Goal: Task Accomplishment & Management: Use online tool/utility

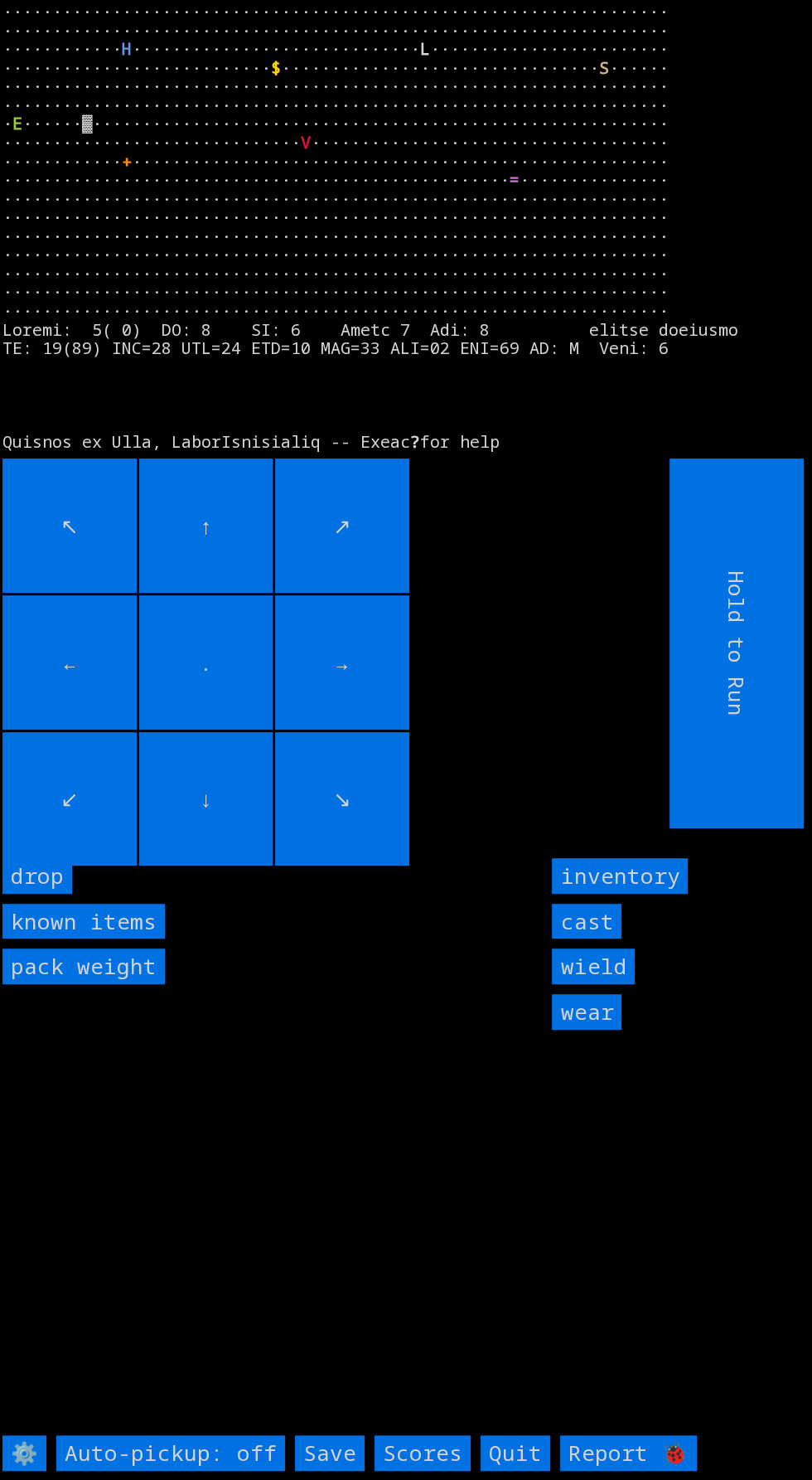
click at [603, 940] on input "cast" at bounding box center [586, 922] width 69 height 36
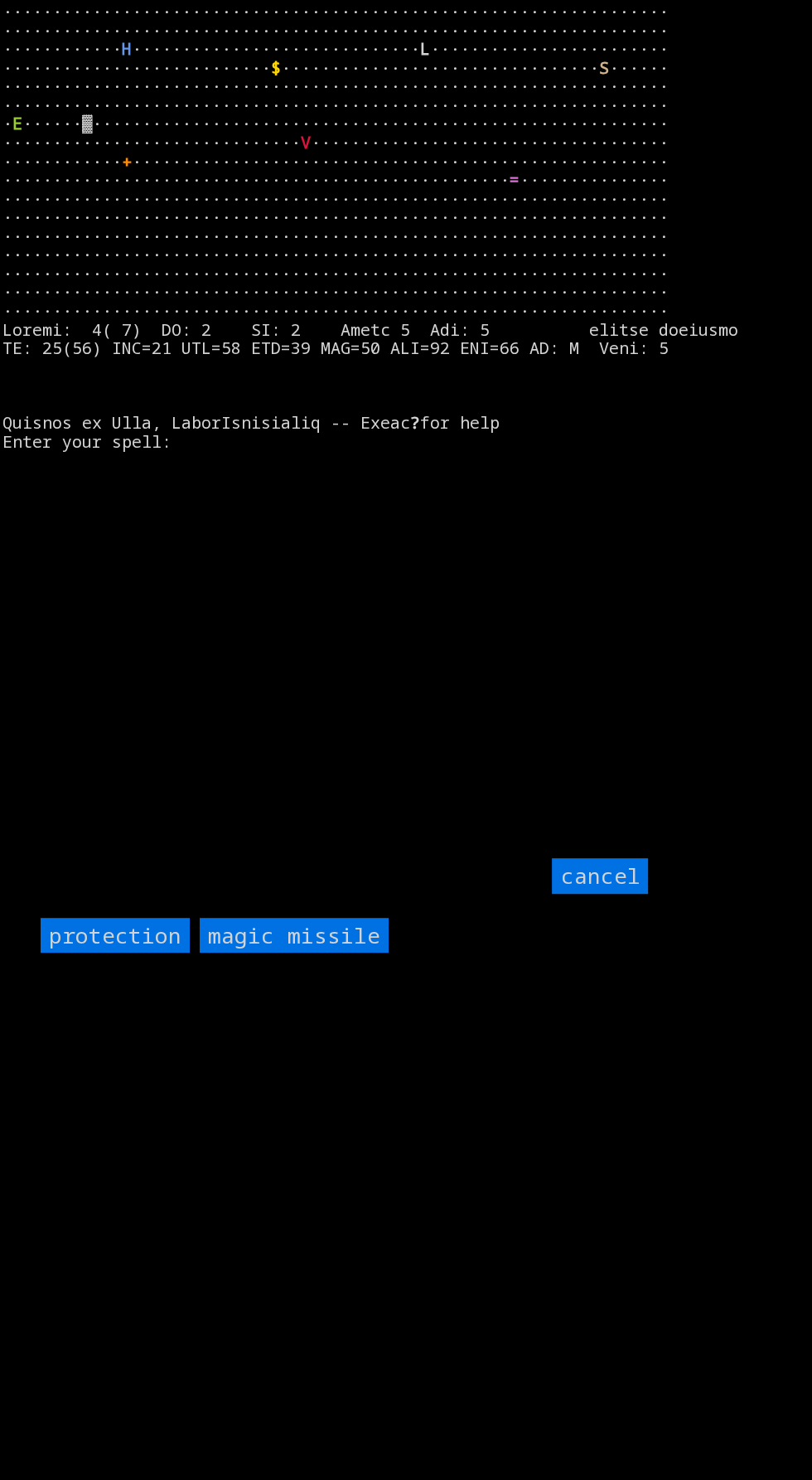
click at [135, 953] on input "protection" at bounding box center [115, 935] width 149 height 36
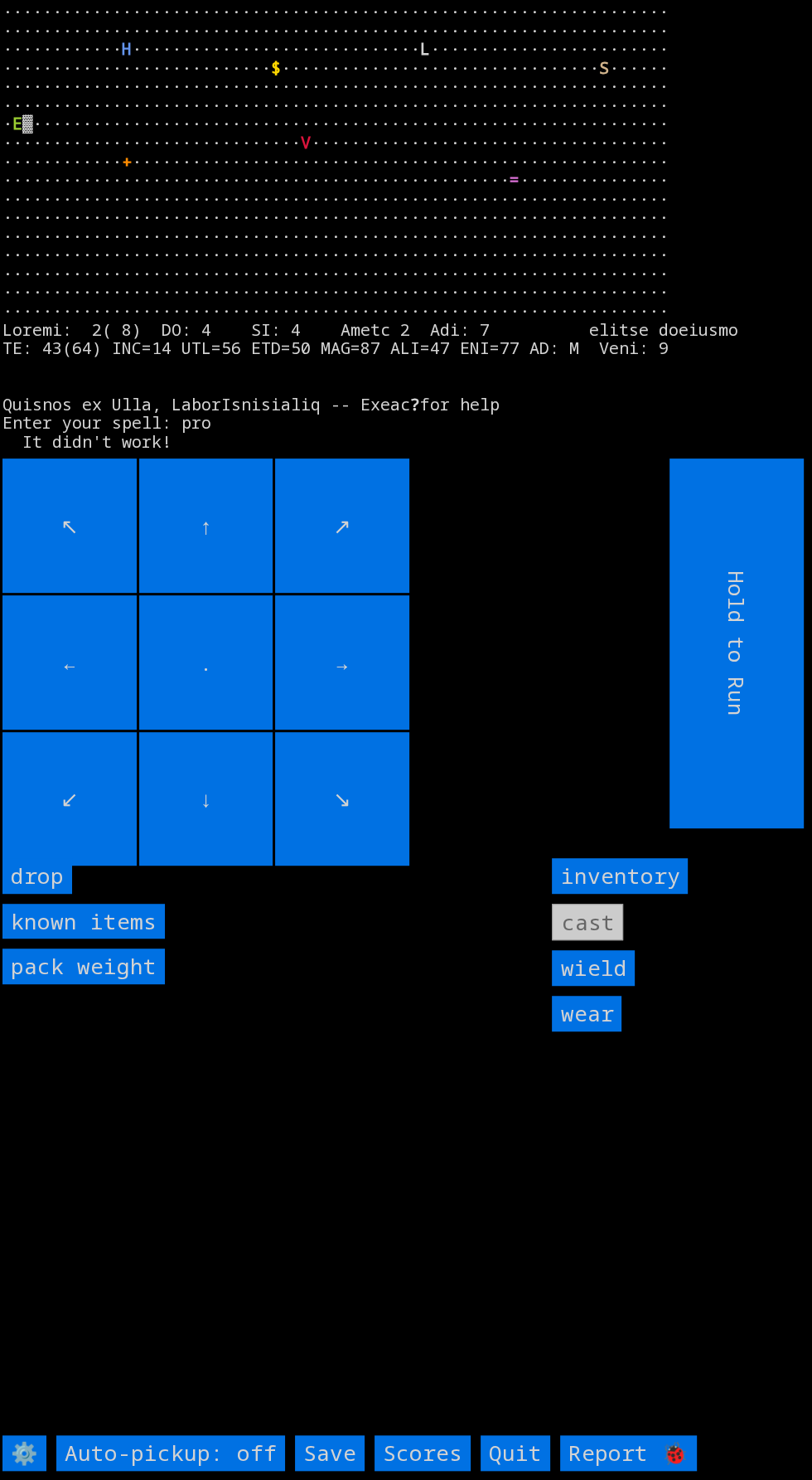
click at [62, 893] on input "drop" at bounding box center [37, 876] width 69 height 36
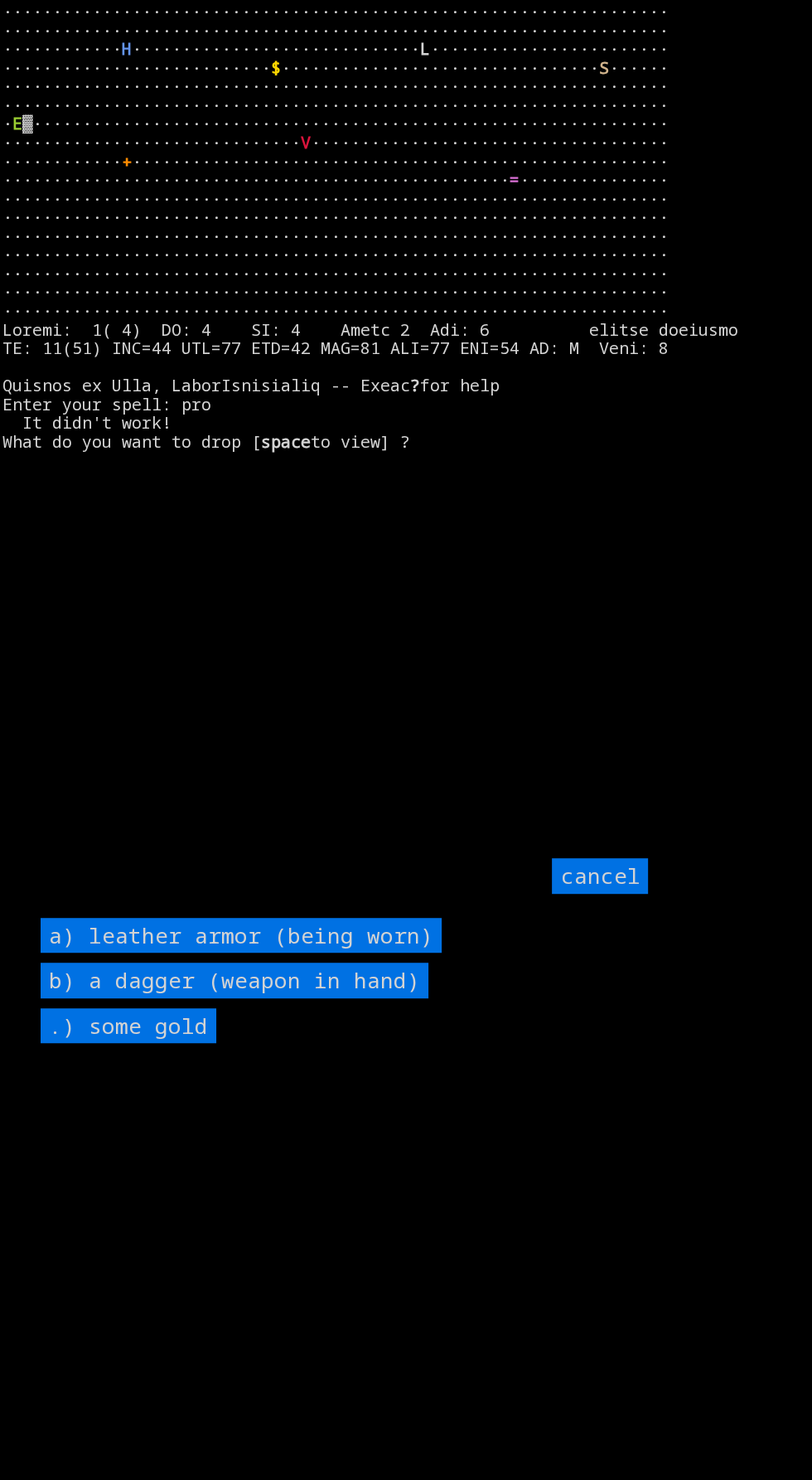
click at [587, 893] on input "cancel" at bounding box center [600, 876] width 96 height 36
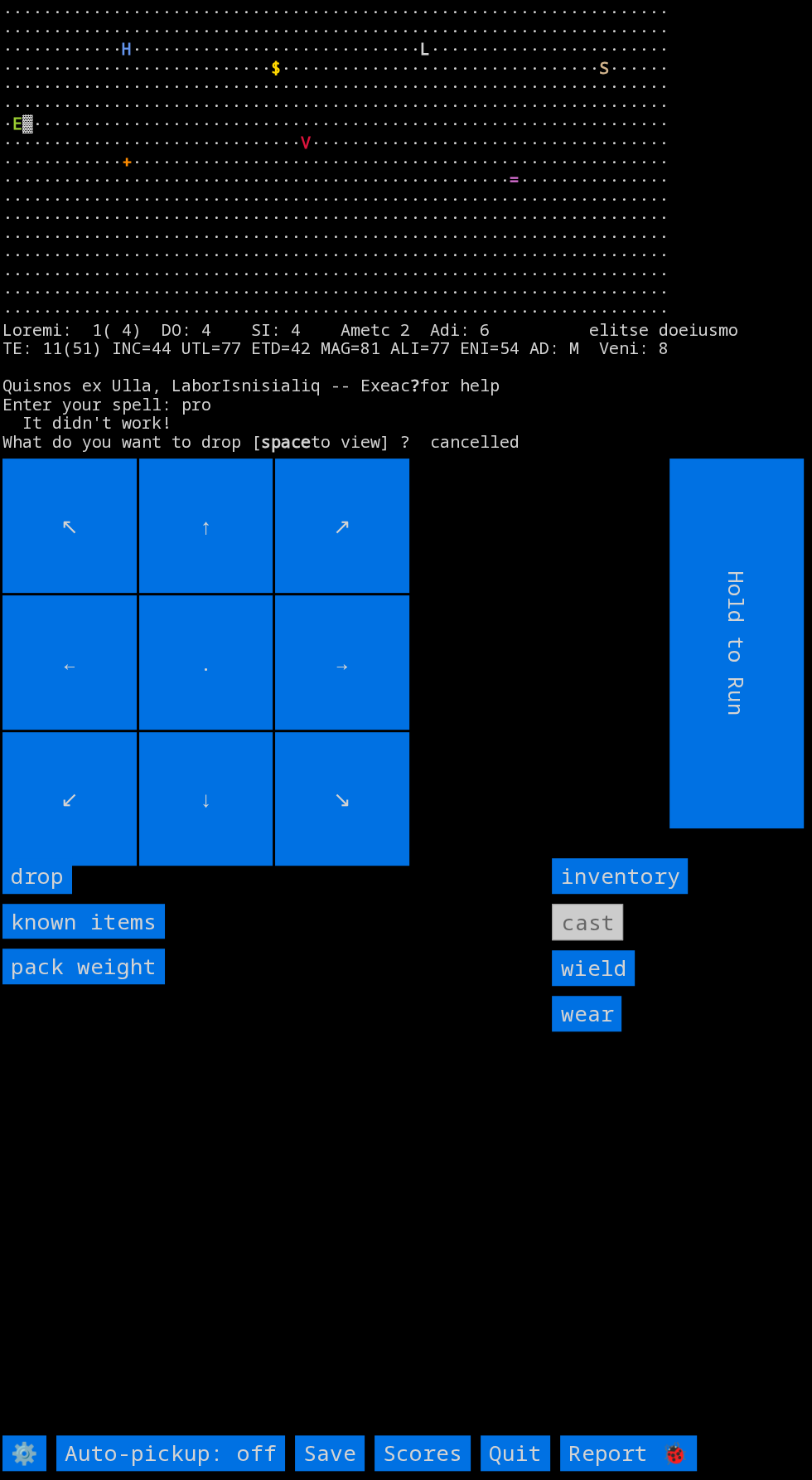
click at [663, 893] on input "inventory" at bounding box center [619, 876] width 136 height 36
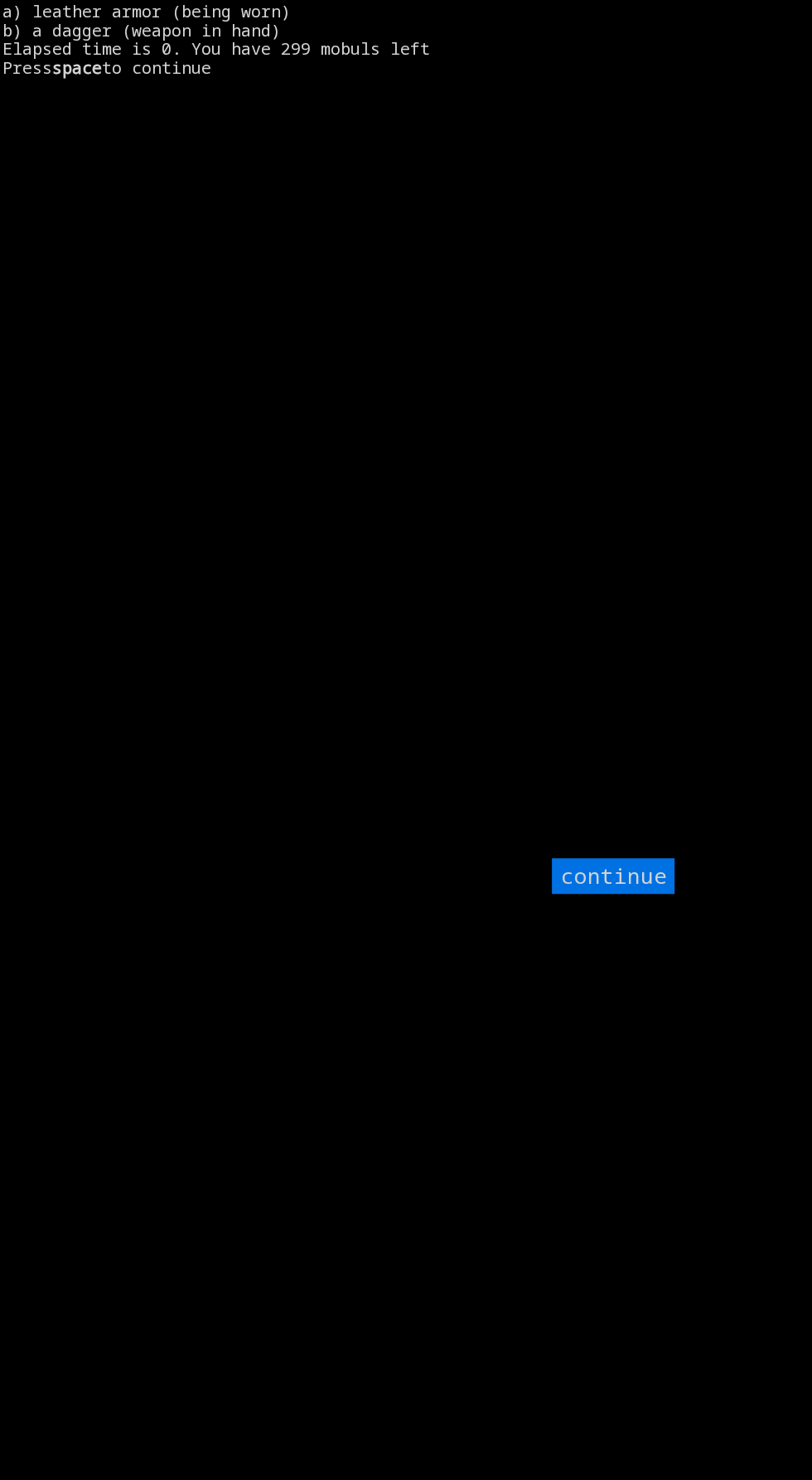
click at [631, 893] on input "continue" at bounding box center [613, 876] width 123 height 36
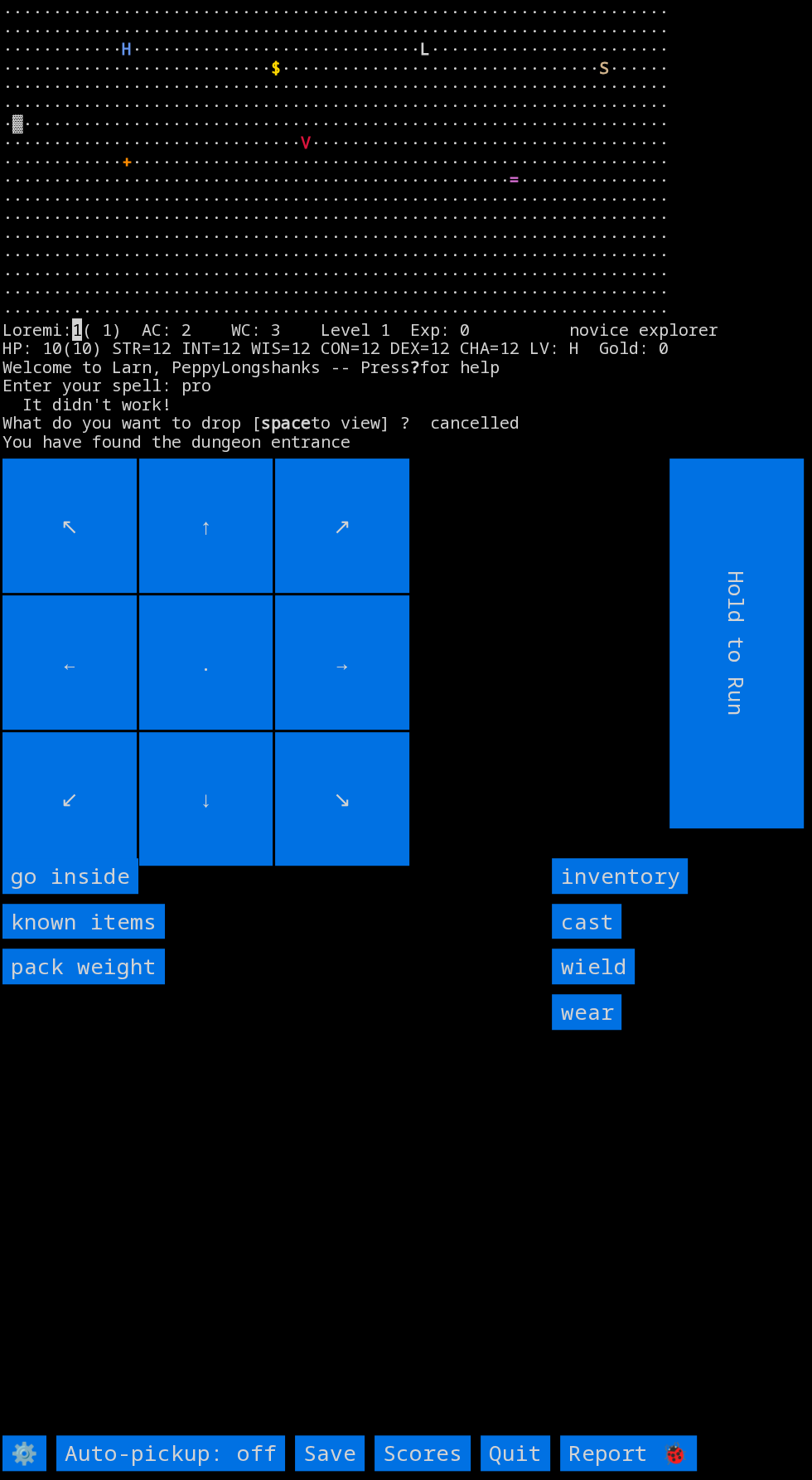
click at [128, 893] on inside "go inside" at bounding box center [70, 876] width 136 height 36
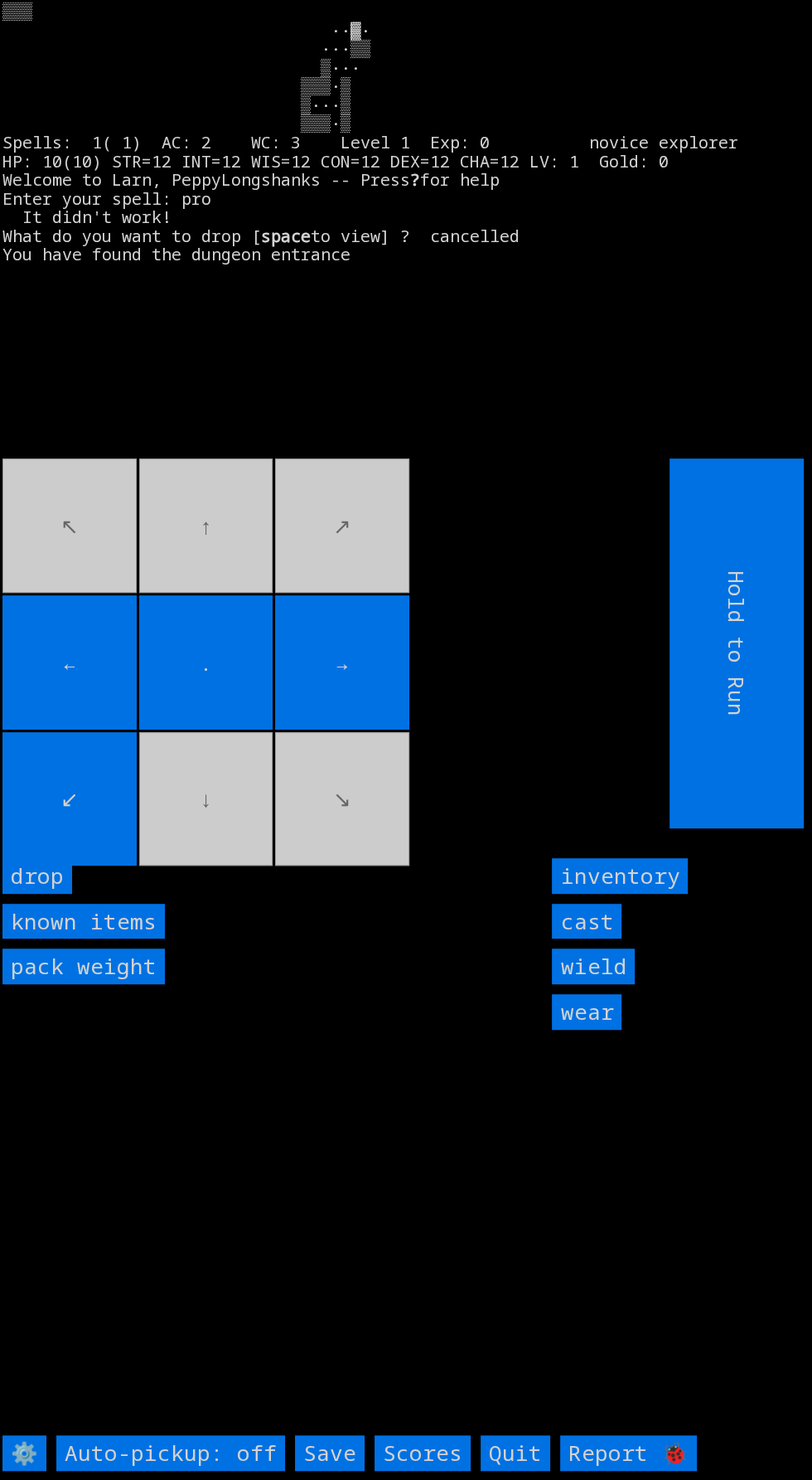
click at [602, 940] on input "cast" at bounding box center [586, 922] width 69 height 36
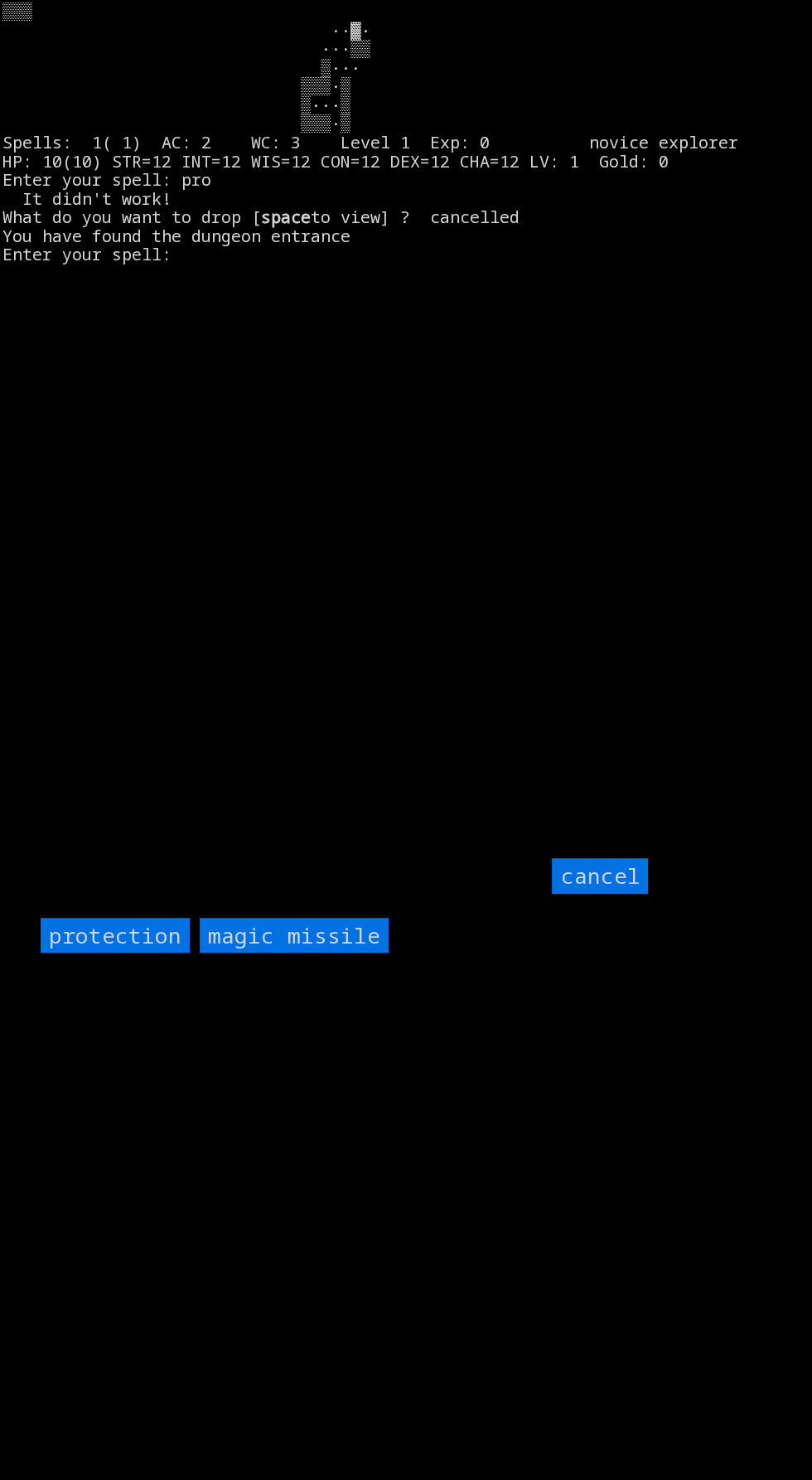
click at [118, 953] on input "protection" at bounding box center [115, 935] width 149 height 36
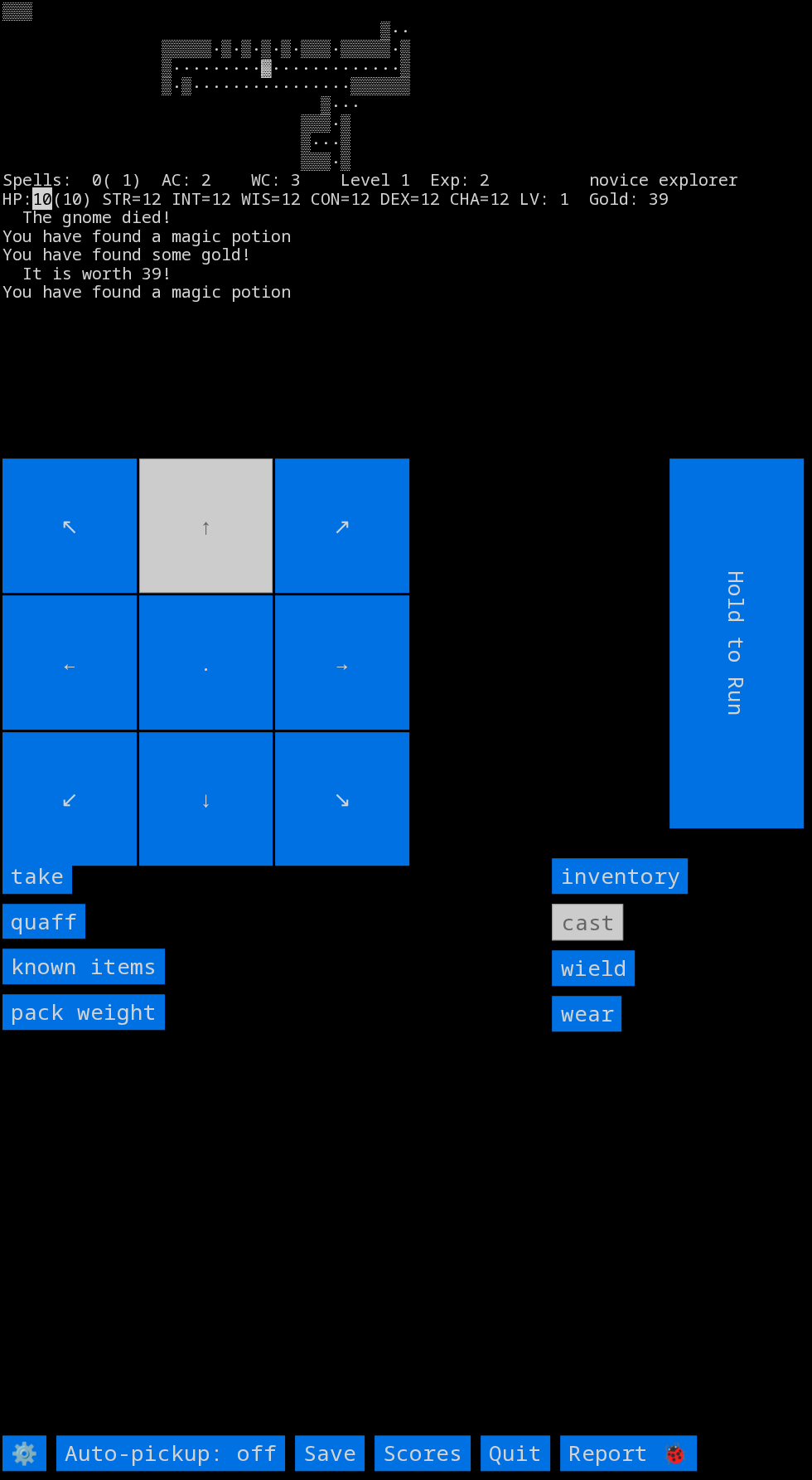
click at [69, 893] on input "take" at bounding box center [37, 876] width 69 height 36
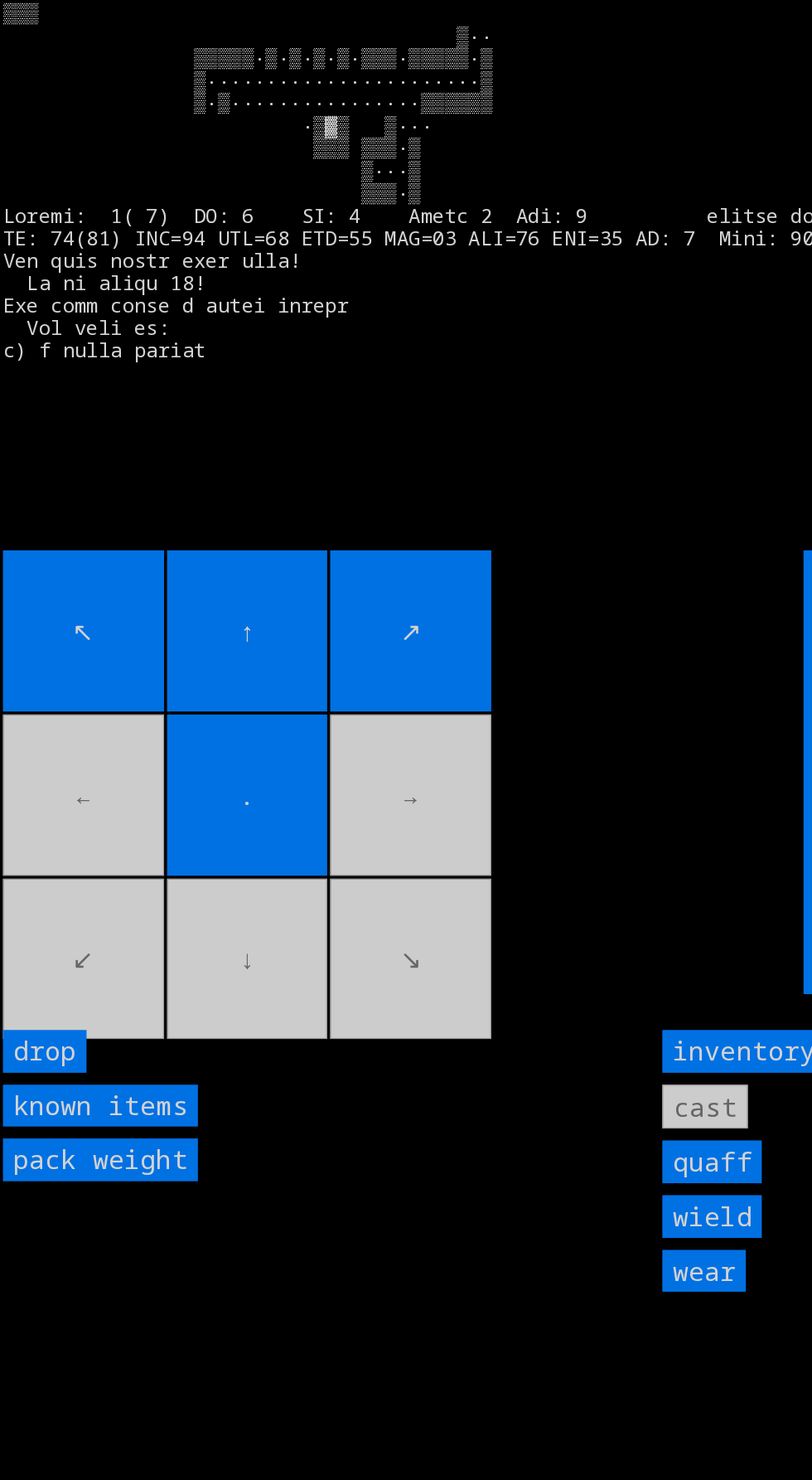
click at [283, 827] on movebuttons "↖ ↑ ↗ ← . → ↙ ↓ ↘" at bounding box center [299, 644] width 593 height 370
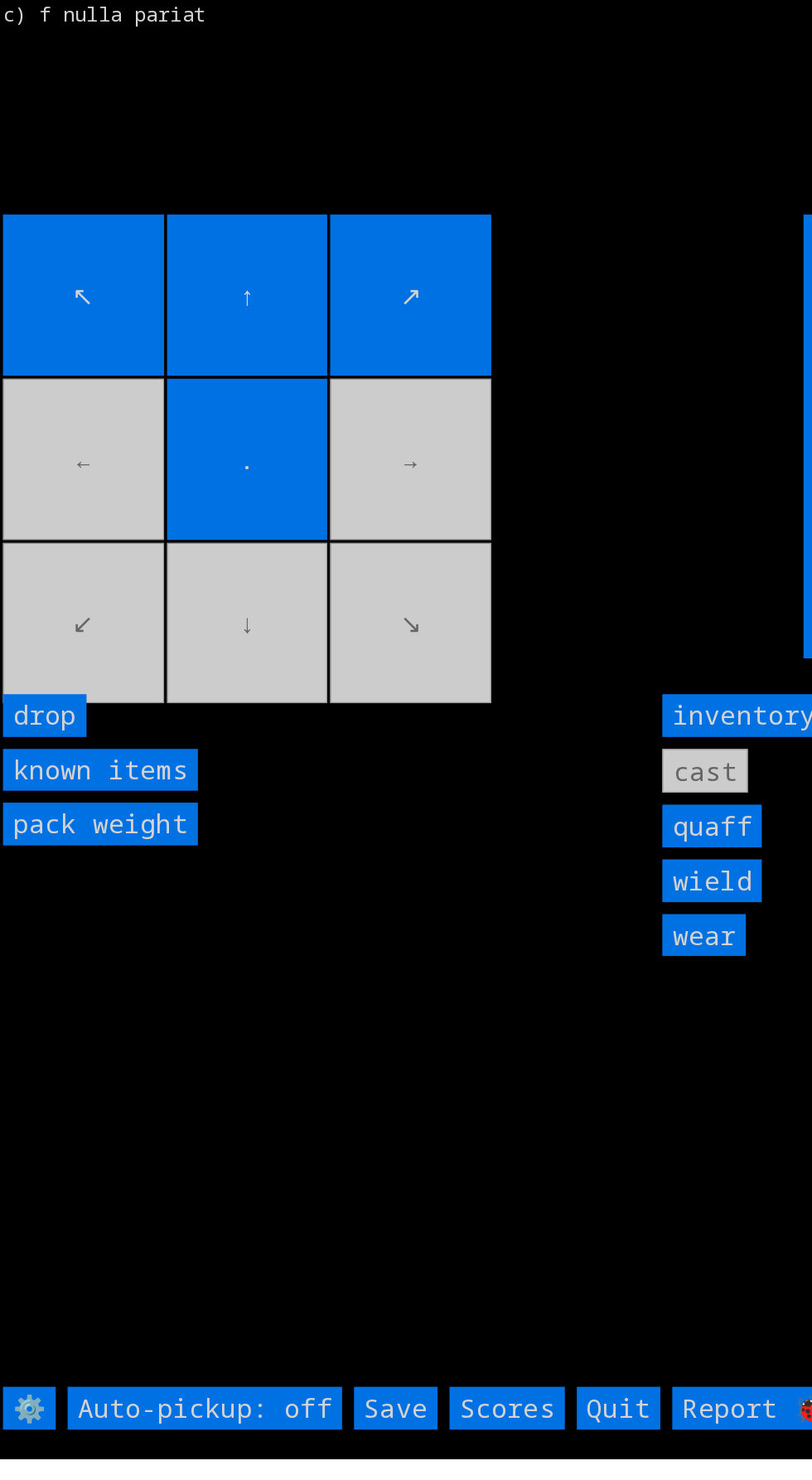
scroll to position [16, 0]
click at [338, 1456] on input "Save" at bounding box center [330, 1438] width 69 height 36
